Goal: Find contact information: Find contact information

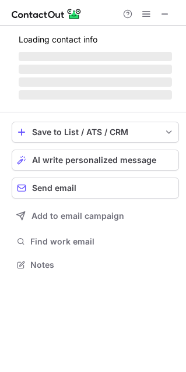
scroll to position [253, 186]
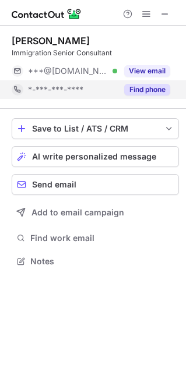
click at [146, 87] on button "Find phone" at bounding box center [147, 90] width 46 height 12
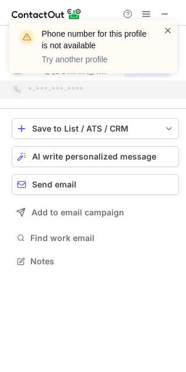
click at [169, 30] on span at bounding box center [167, 30] width 9 height 12
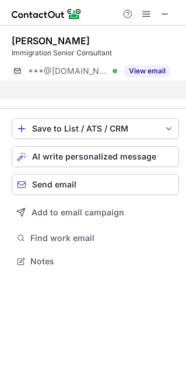
scroll to position [6, 6]
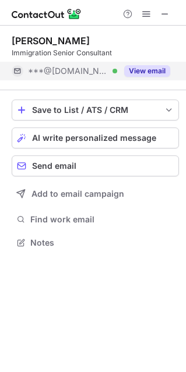
click at [147, 74] on button "View email" at bounding box center [147, 71] width 46 height 12
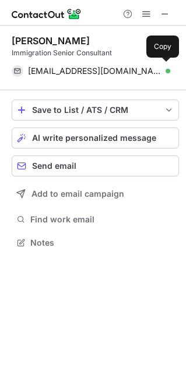
click at [76, 71] on span "huynhhoa5795@gmail.com" at bounding box center [94, 71] width 133 height 10
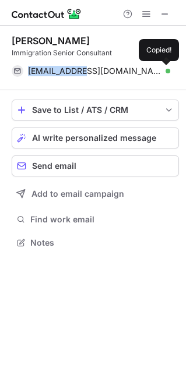
click at [76, 71] on span "huynhhoa5795@gmail.com" at bounding box center [94, 71] width 133 height 10
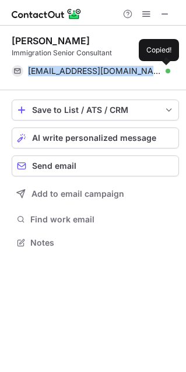
click at [76, 71] on span "huynhhoa5795@gmail.com" at bounding box center [94, 71] width 133 height 10
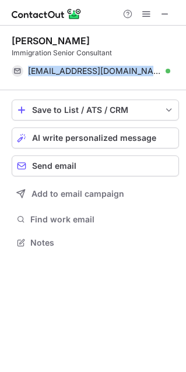
copy span "huynhhoa5795@gmail.com"
click at [169, 13] on button at bounding box center [165, 14] width 14 height 14
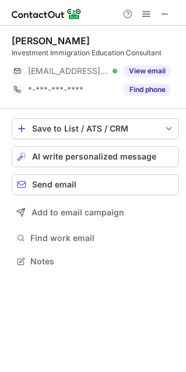
scroll to position [253, 186]
